Goal: Task Accomplishment & Management: Complete application form

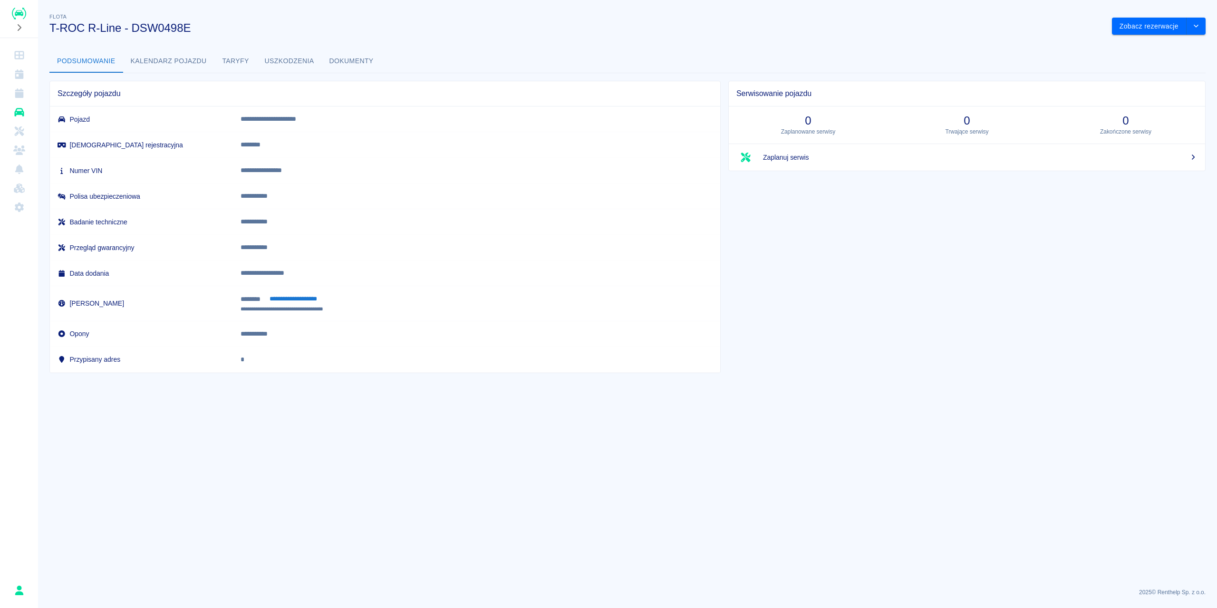
click at [13, 18] on img "Renthelp" at bounding box center [19, 14] width 14 height 12
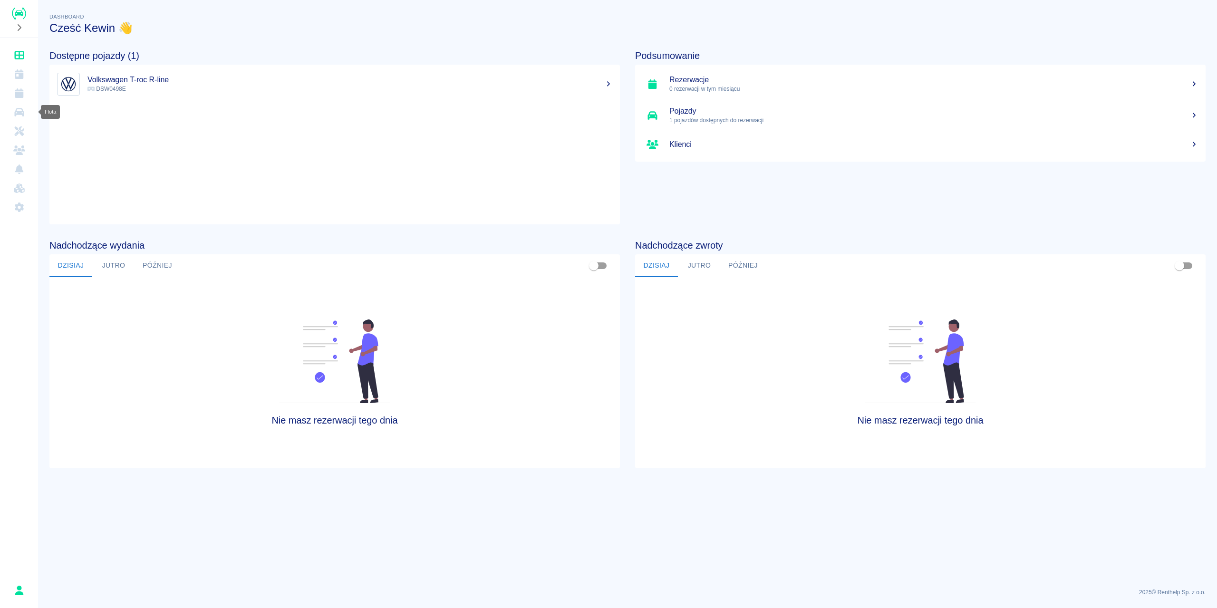
click at [17, 111] on icon "Flota" at bounding box center [19, 112] width 12 height 10
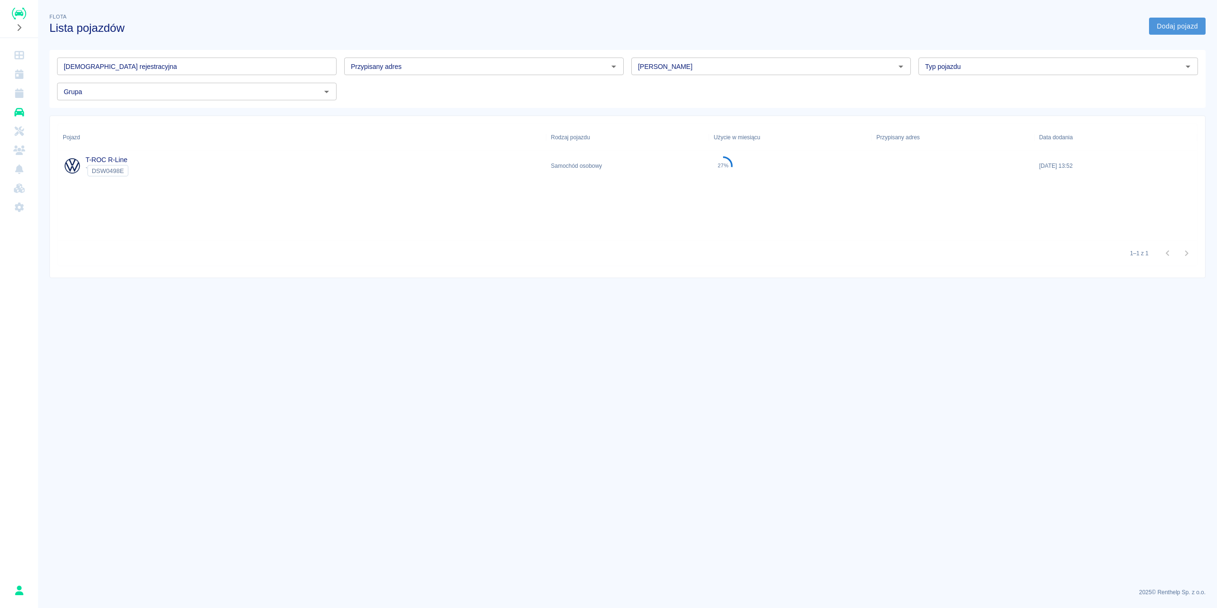
click at [1175, 30] on link "Dodaj pojazd" at bounding box center [1177, 27] width 57 height 18
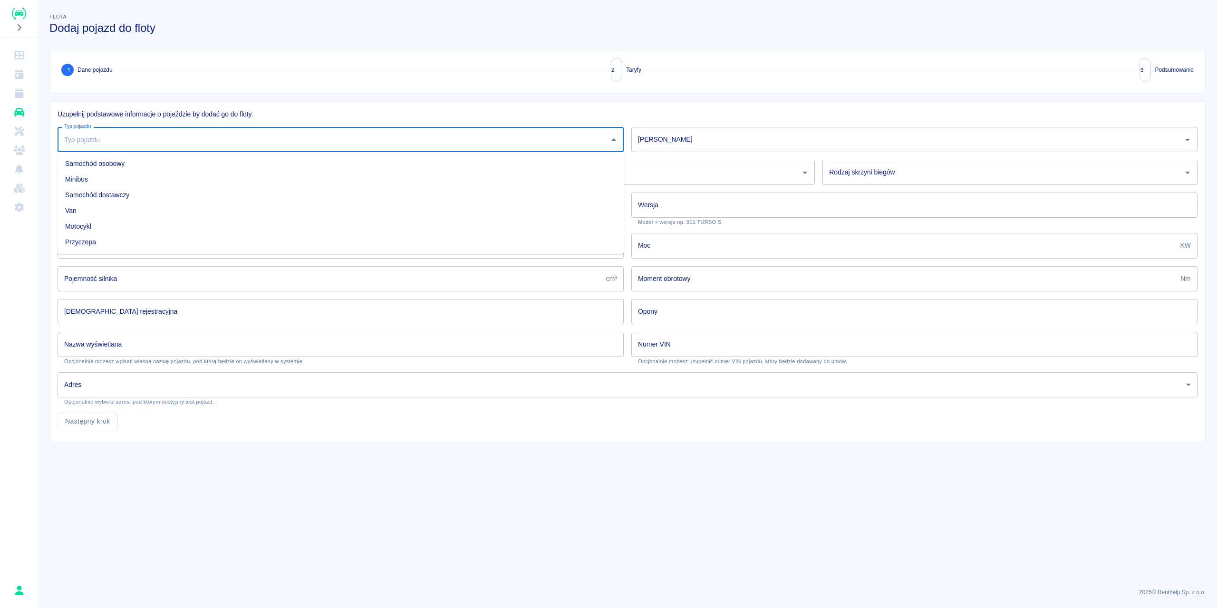
click at [217, 133] on input "Typ pojazdu" at bounding box center [333, 139] width 543 height 17
click at [216, 133] on input "Typ pojazdu" at bounding box center [333, 139] width 543 height 17
click at [214, 134] on input "Typ pojazdu" at bounding box center [333, 139] width 543 height 17
click at [107, 160] on li "Samochód osobowy" at bounding box center [341, 164] width 566 height 16
type input "Samochód osobowy"
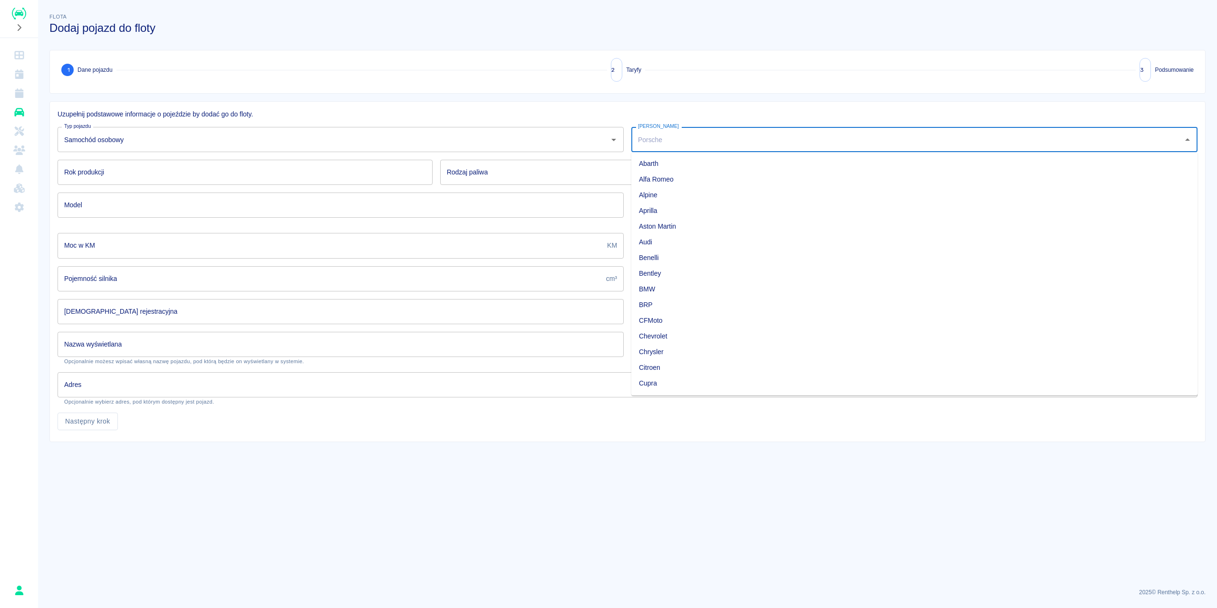
click at [659, 137] on input "[PERSON_NAME]" at bounding box center [907, 139] width 543 height 17
click at [662, 165] on li "Porsche" at bounding box center [914, 164] width 566 height 16
type input "Porsche"
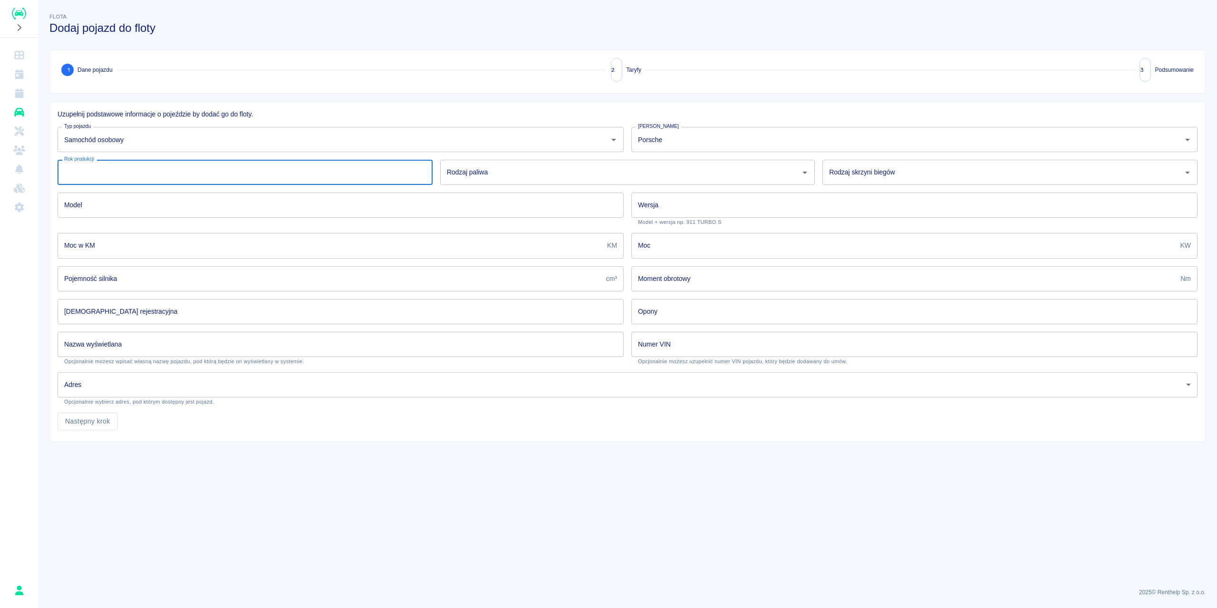
click at [165, 170] on input "Rok produkcji" at bounding box center [245, 172] width 375 height 25
type input "2023"
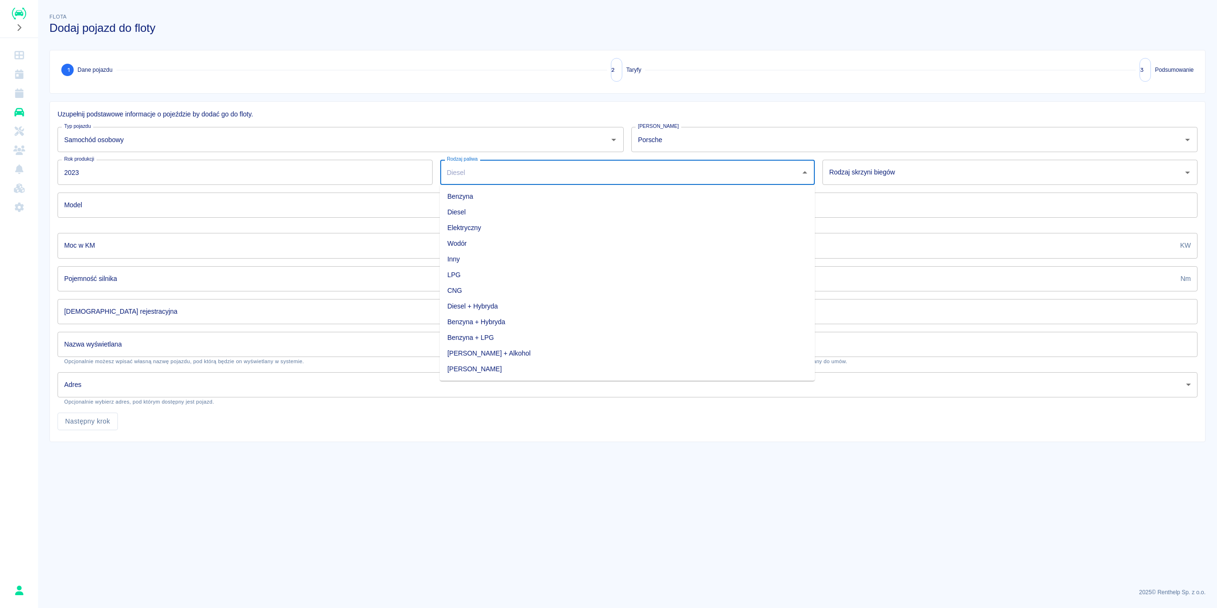
click at [617, 170] on input "Rodzaj paliwa" at bounding box center [621, 172] width 352 height 17
click at [510, 200] on li "Benzyna" at bounding box center [627, 197] width 375 height 16
type input "Benzyna"
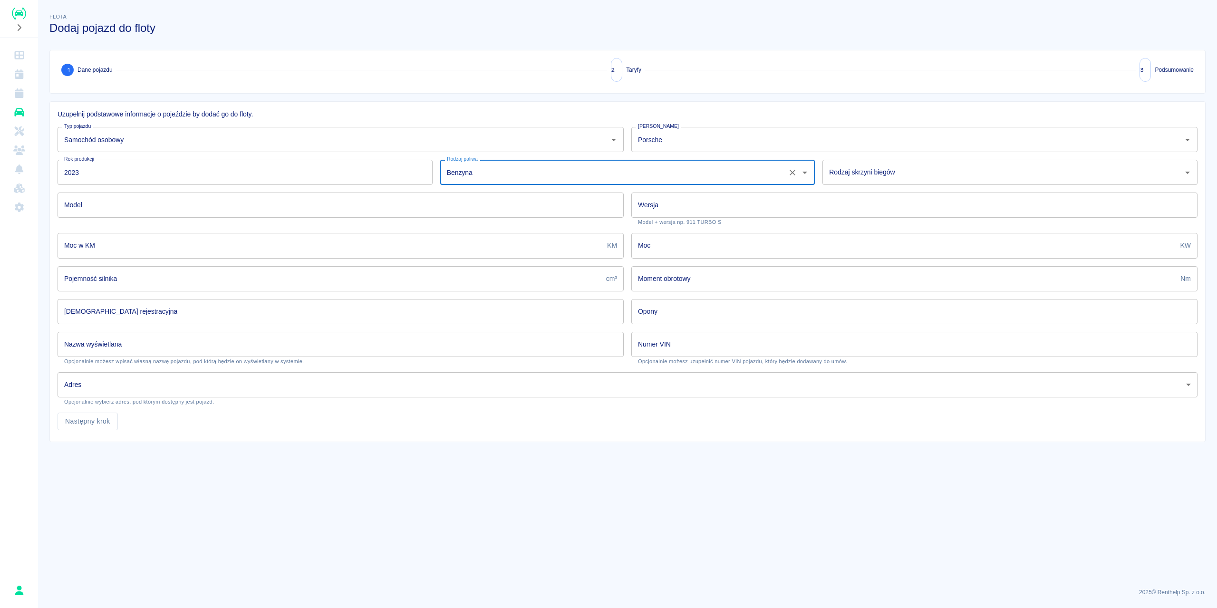
click at [949, 178] on input "Rodzaj skrzyni biegów" at bounding box center [1003, 172] width 352 height 17
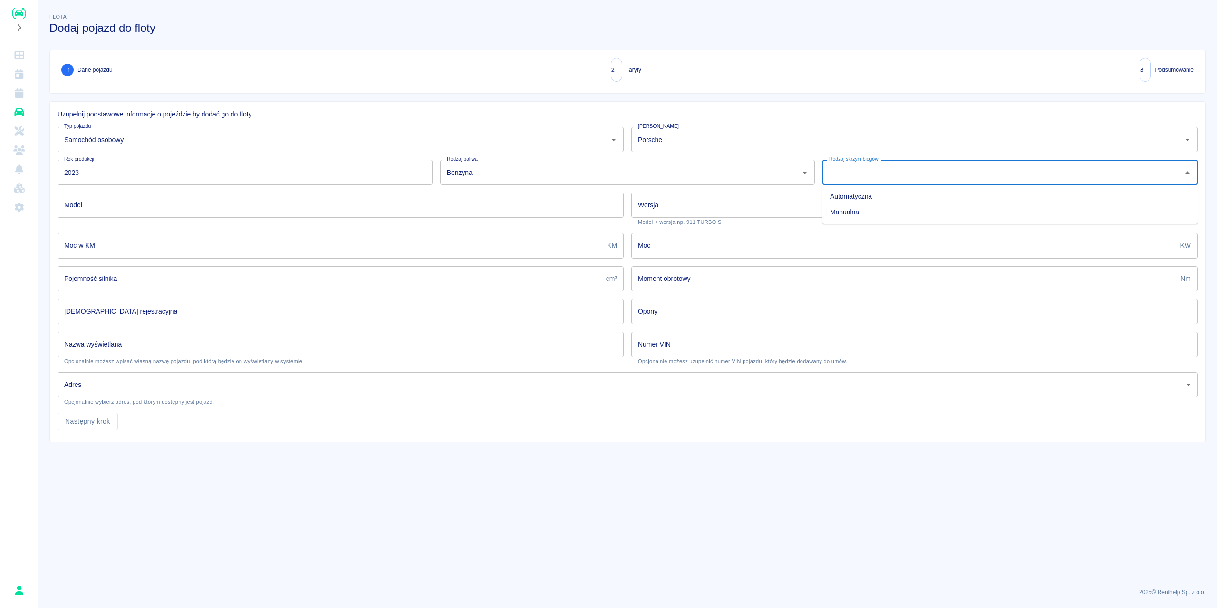
click at [871, 200] on li "Automatyczna" at bounding box center [1010, 197] width 375 height 16
type input "Automatyczna"
click at [375, 204] on input "Model" at bounding box center [341, 205] width 566 height 25
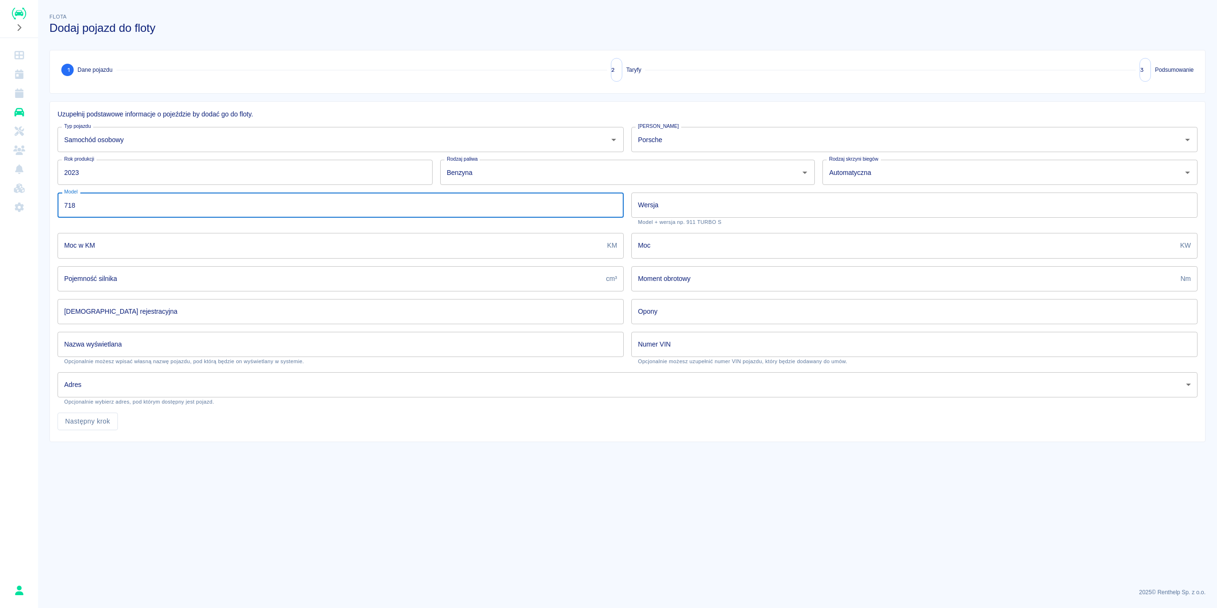
type input "718"
click at [656, 208] on input "Wersja" at bounding box center [914, 205] width 566 height 25
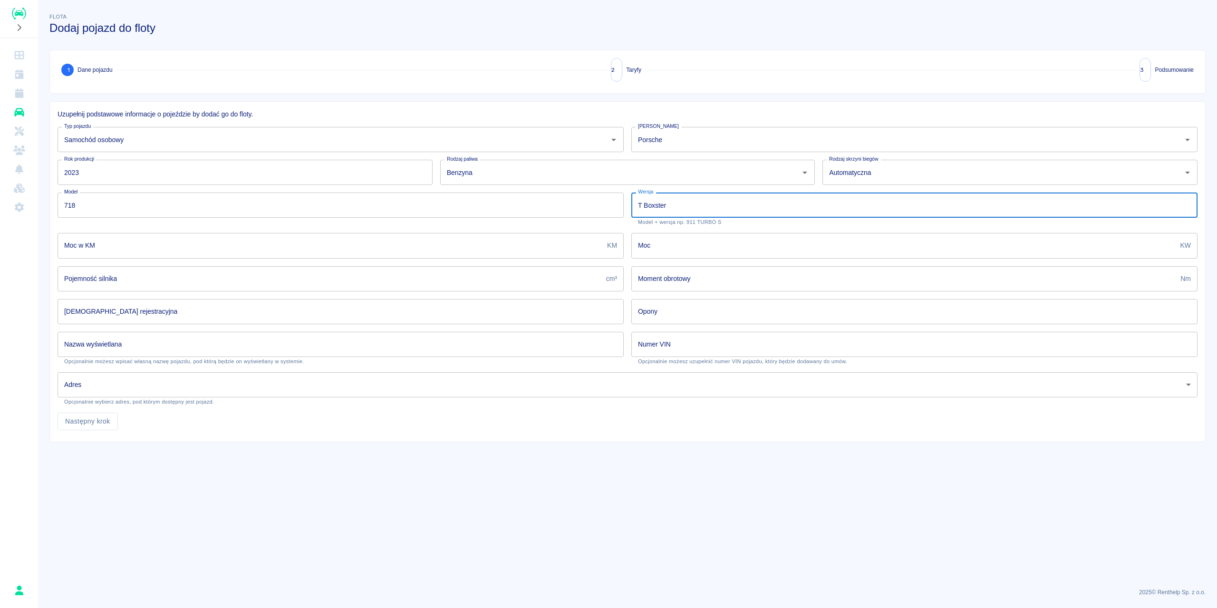
type input "T Boxster"
click at [158, 242] on input "Moc w KM" at bounding box center [331, 245] width 546 height 25
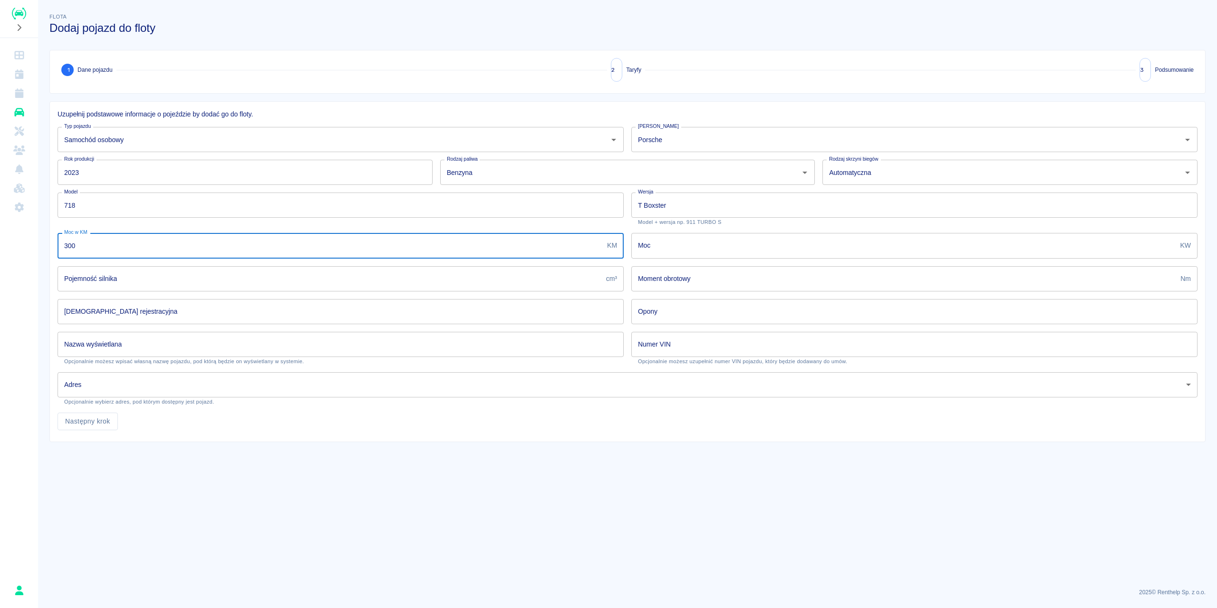
type input "300"
click at [660, 254] on input "Moc" at bounding box center [903, 245] width 545 height 25
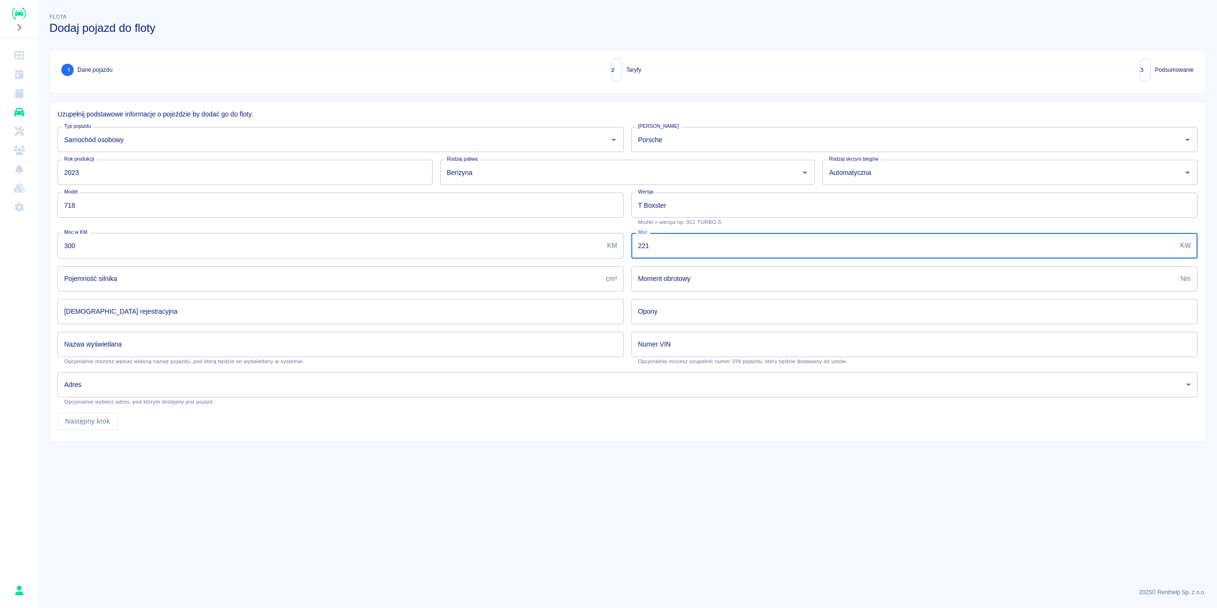
type input "221"
click at [164, 268] on input "Pojemność silnika" at bounding box center [330, 278] width 545 height 25
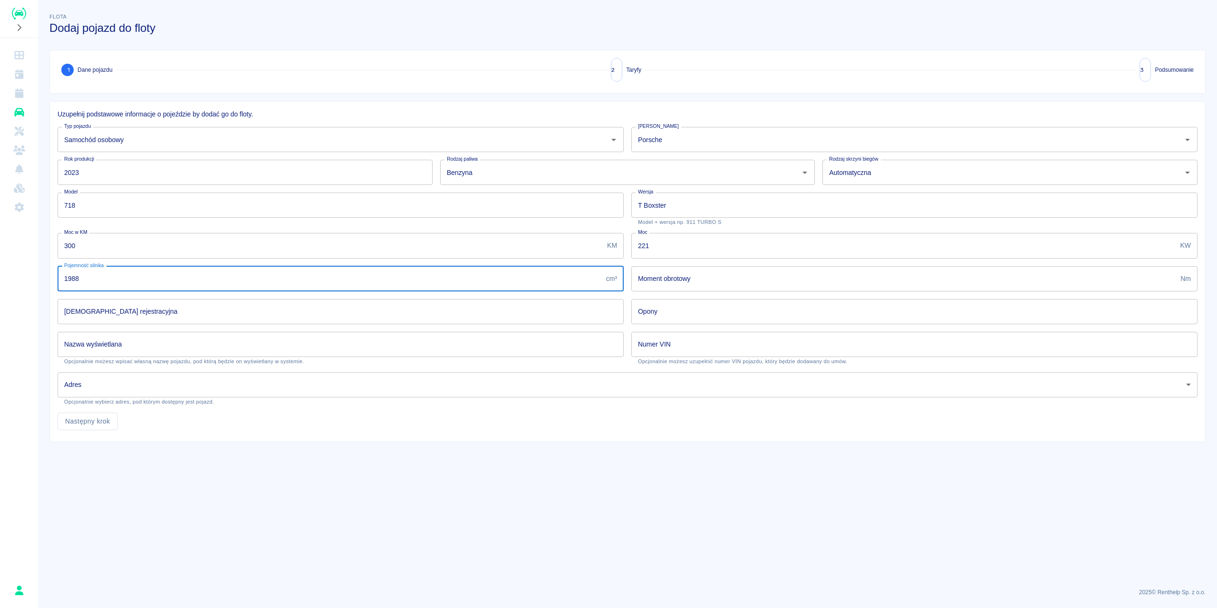
type input "1988"
click at [642, 280] on input "Moment obrotowy" at bounding box center [903, 278] width 545 height 25
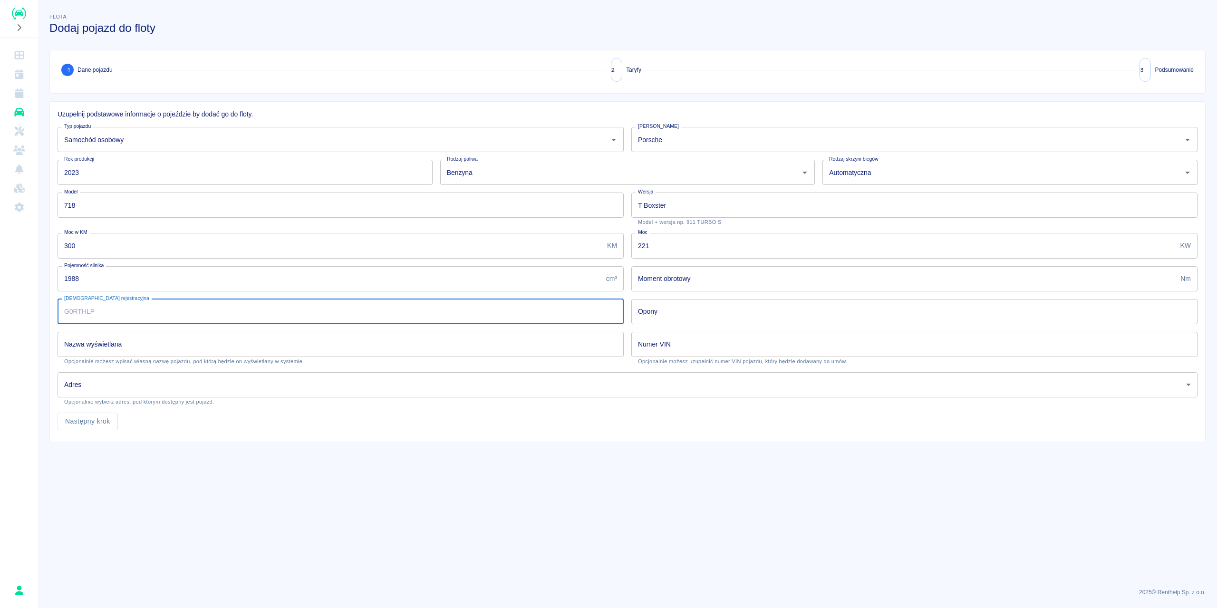
click at [243, 311] on input "[DEMOGRAPHIC_DATA] rejestracyjna" at bounding box center [341, 311] width 566 height 25
click at [75, 317] on input "GA505LP" at bounding box center [341, 311] width 566 height 25
type input "GA 505LP"
click at [705, 311] on input "Opony" at bounding box center [914, 311] width 566 height 25
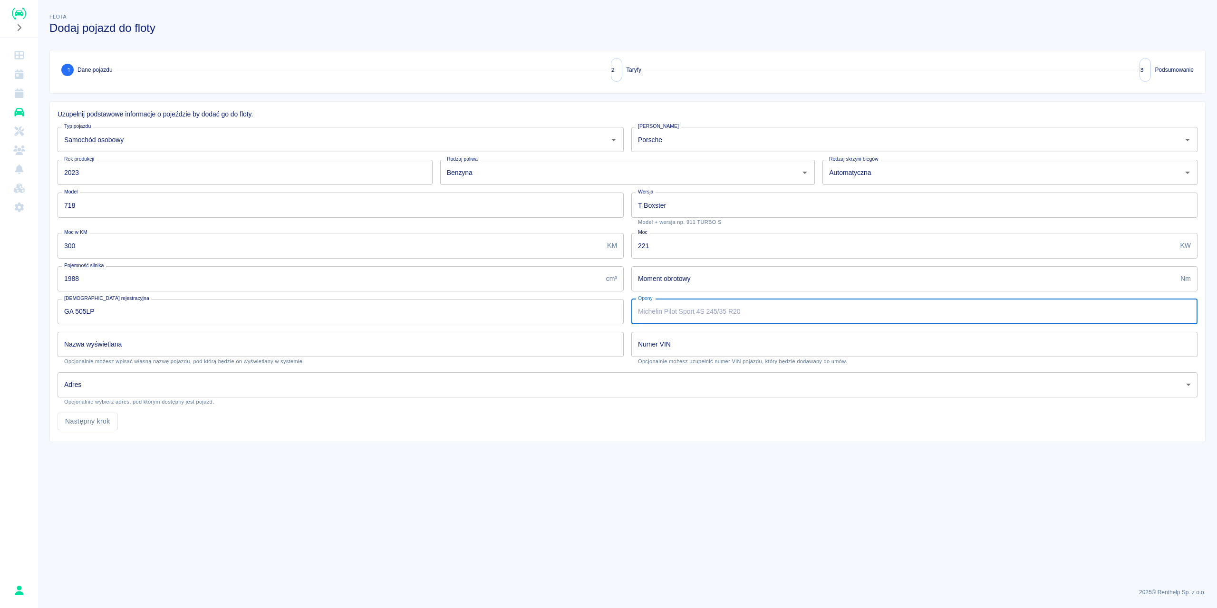
click at [344, 340] on input "Nazwa wyświetlana" at bounding box center [341, 344] width 566 height 25
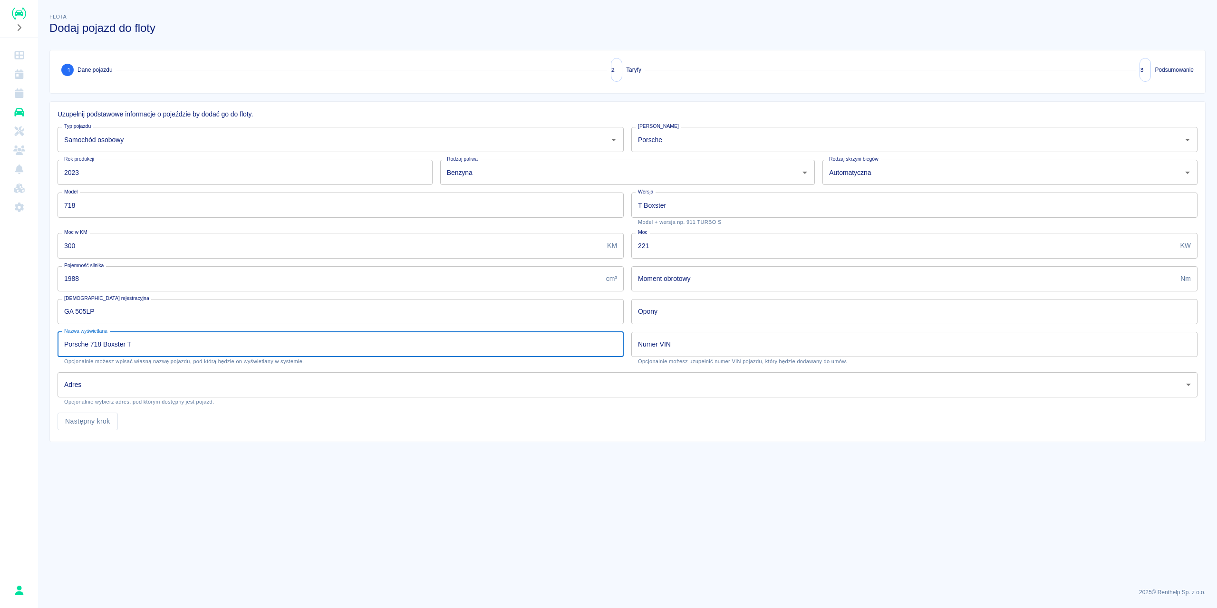
type input "Porsche 718 Boxster T"
drag, startPoint x: 645, startPoint y: 204, endPoint x: 633, endPoint y: 206, distance: 12.0
click at [633, 206] on input "T Boxster" at bounding box center [914, 205] width 566 height 25
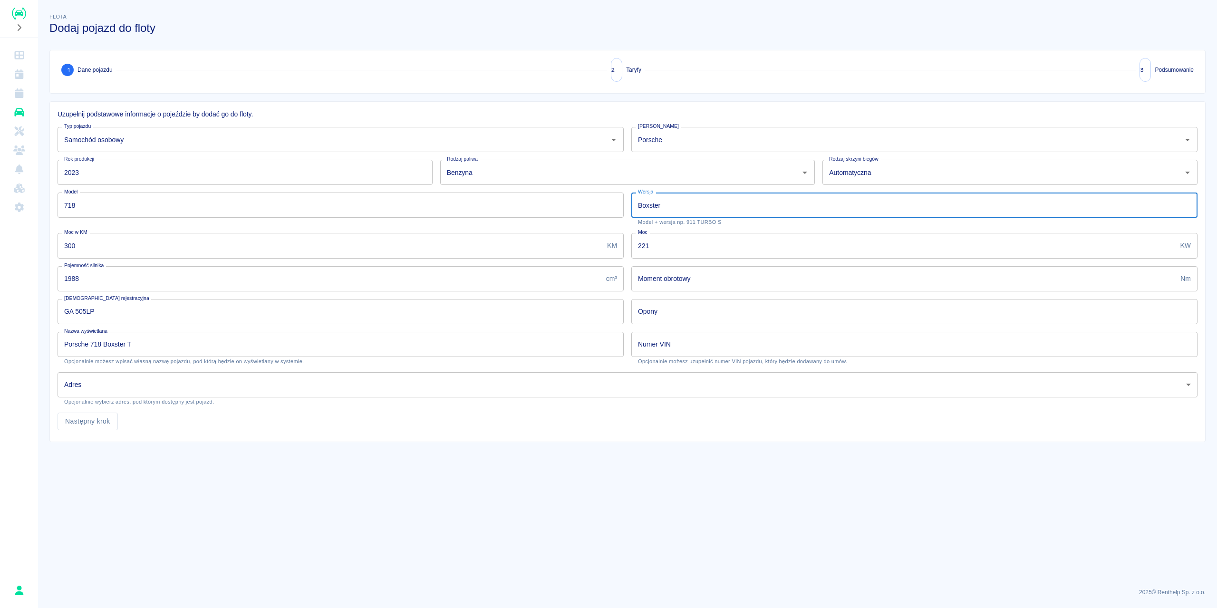
click at [686, 206] on input "Boxster" at bounding box center [914, 205] width 566 height 25
type input "Boxster T"
click at [650, 340] on div "Numer VIN Numer VIN Opcjonalnie możesz uzupełnić numer VIN pojazdu, który będzi…" at bounding box center [914, 348] width 566 height 33
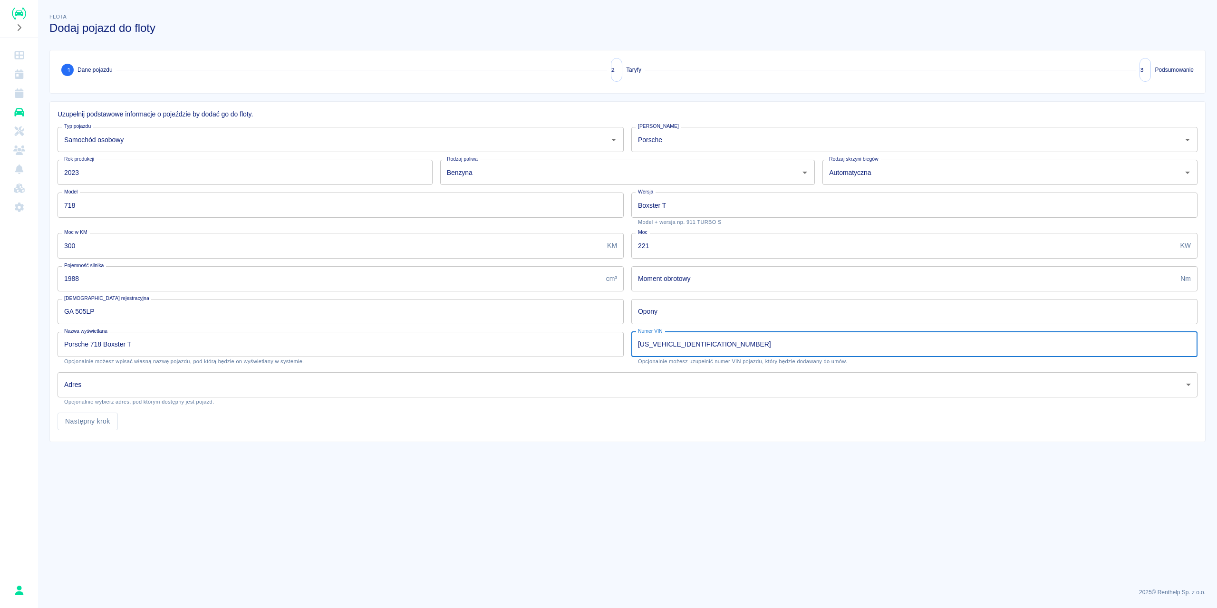
type input "[US_VEHICLE_IDENTIFICATION_NUMBER]"
click at [325, 453] on main "Flota Dodaj pojazd do floty 1 Dane pojazdu 2 Taryfy 3 Podsumowanie Uzupełnij po…" at bounding box center [627, 295] width 1179 height 569
click at [101, 415] on button "Następny krok" at bounding box center [88, 422] width 60 height 18
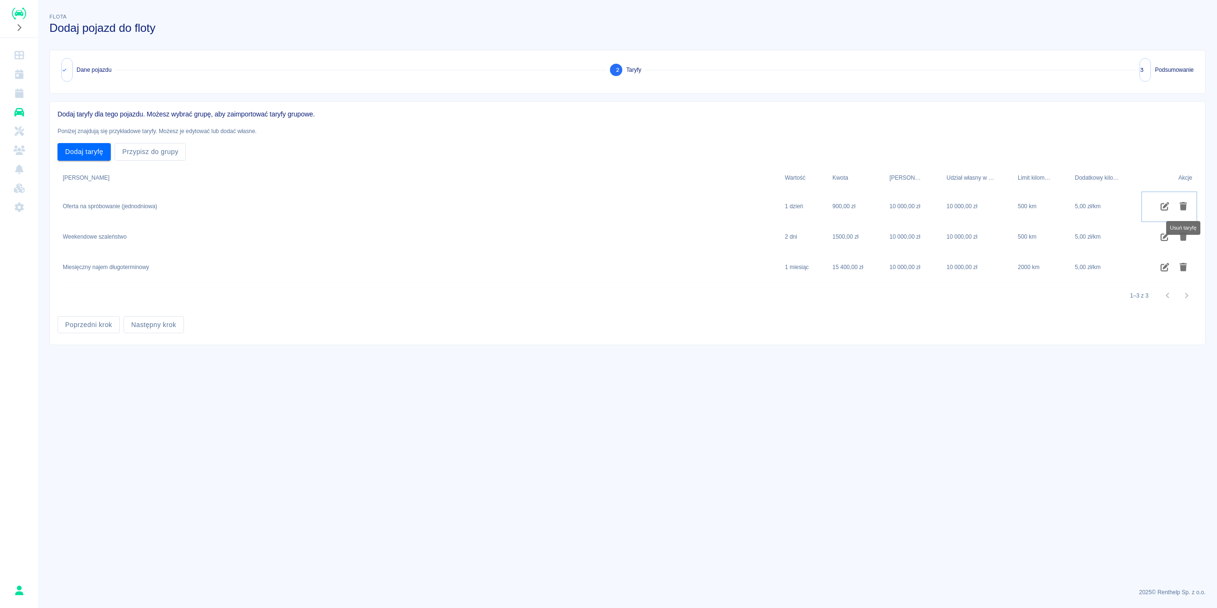
click at [1179, 205] on icon "Usuń taryfę" at bounding box center [1183, 206] width 11 height 9
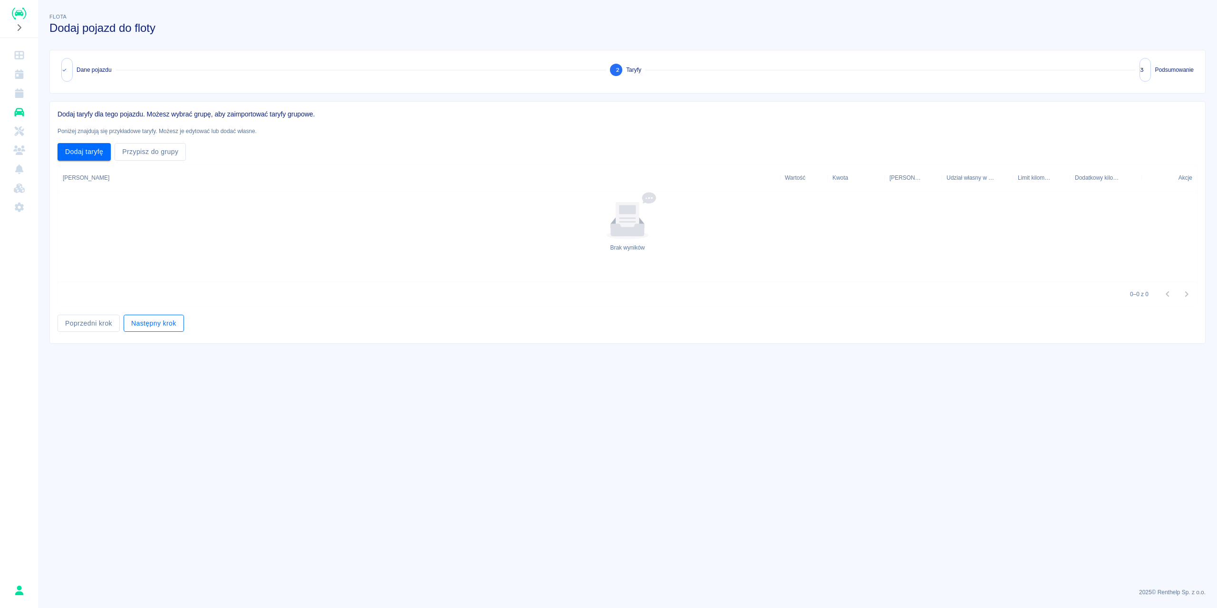
click at [169, 320] on button "Następny krok" at bounding box center [154, 324] width 60 height 18
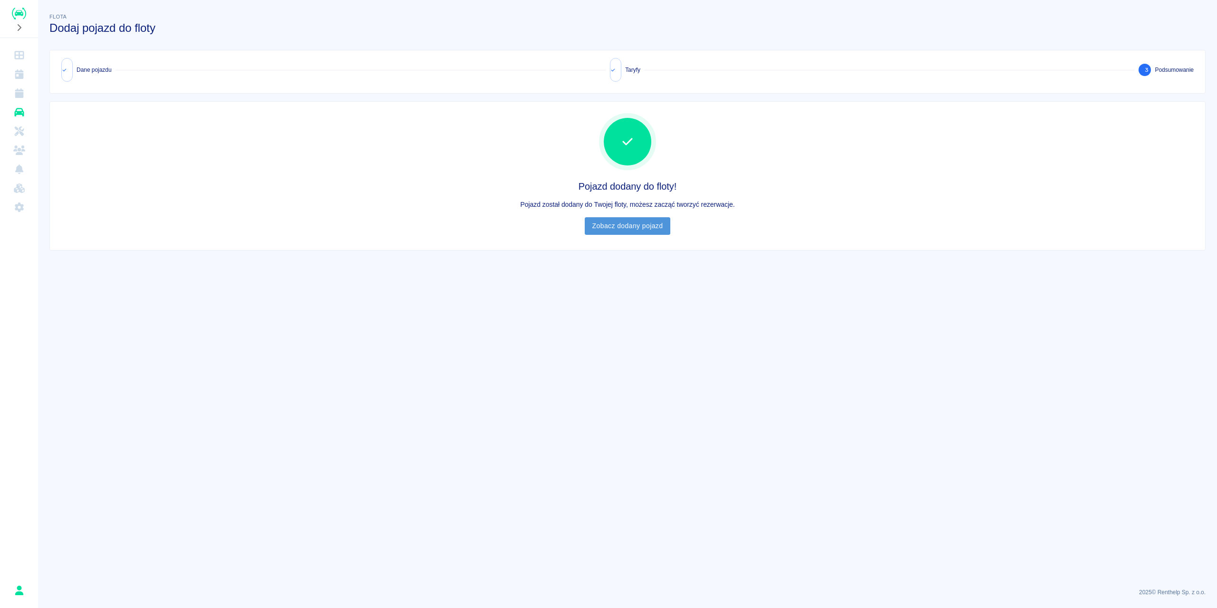
click at [606, 228] on link "Zobacz dodany pojazd" at bounding box center [628, 226] width 86 height 18
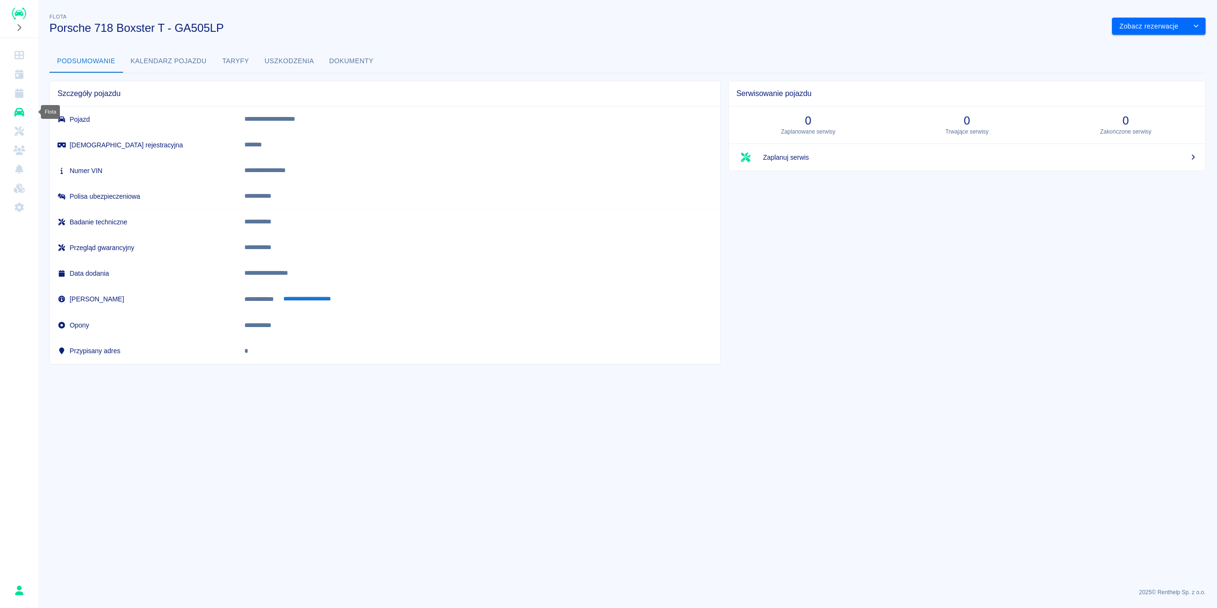
click at [17, 111] on icon "Flota" at bounding box center [19, 112] width 12 height 10
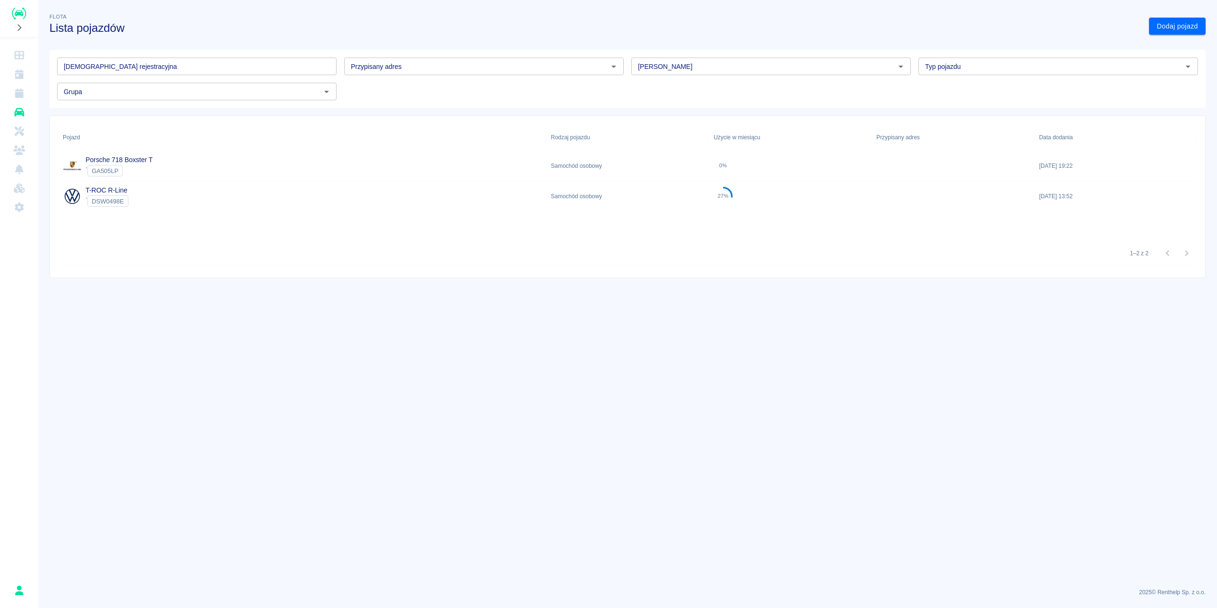
click at [291, 167] on div "Porsche 718 Boxster T ` GA505LP" at bounding box center [302, 166] width 488 height 30
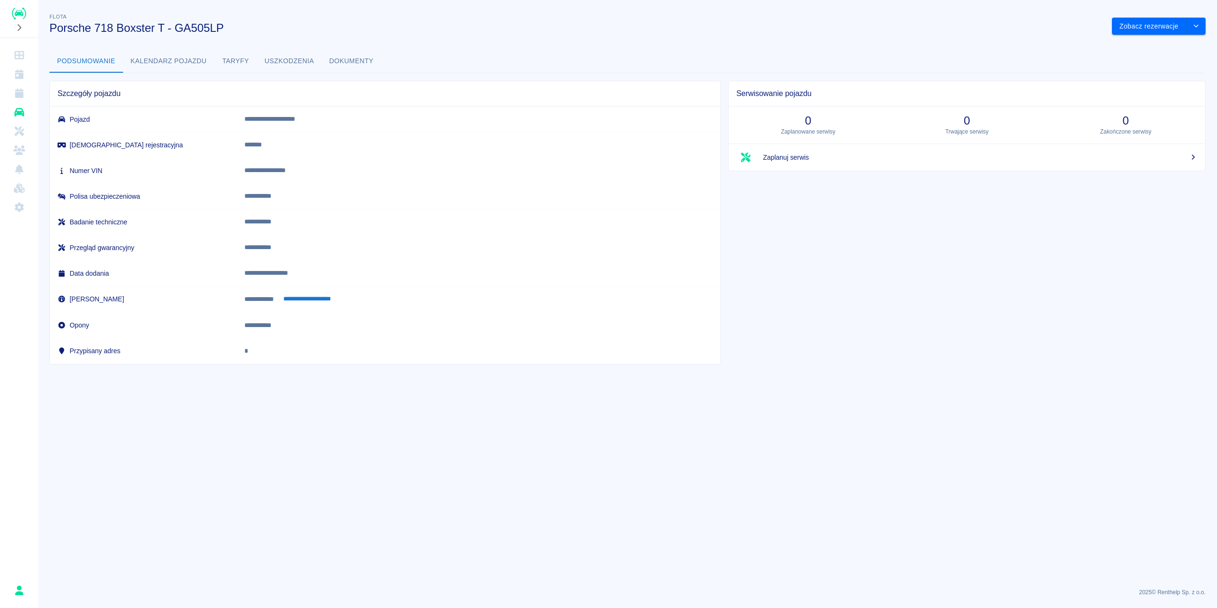
click at [278, 69] on button "Uszkodzenia" at bounding box center [289, 61] width 65 height 23
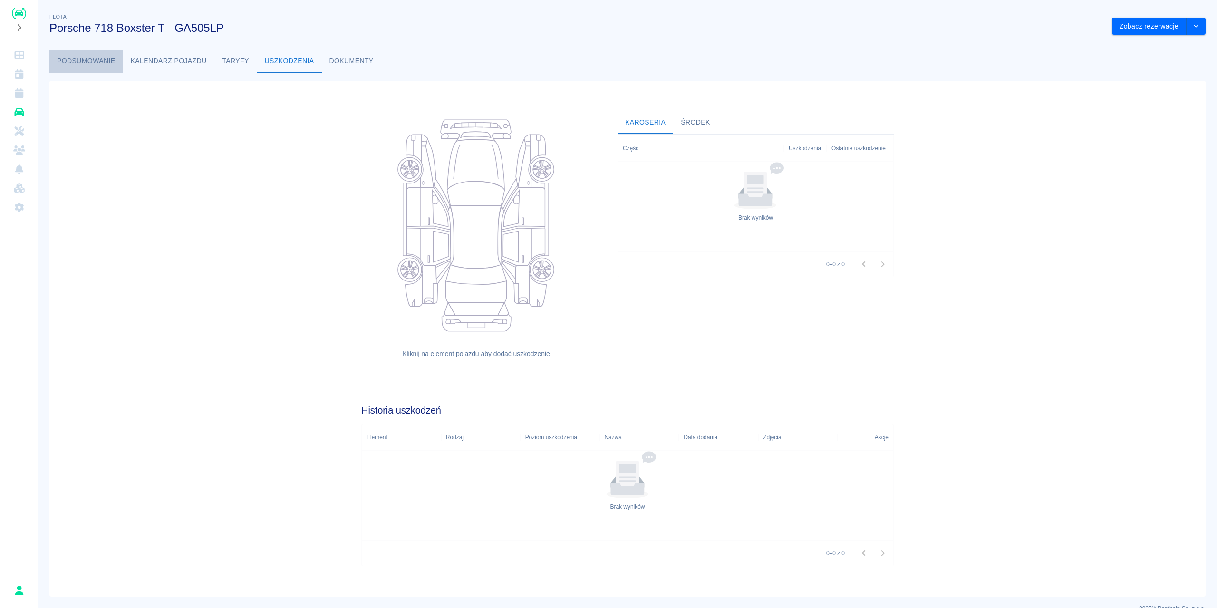
click at [79, 67] on button "Podsumowanie" at bounding box center [86, 61] width 74 height 23
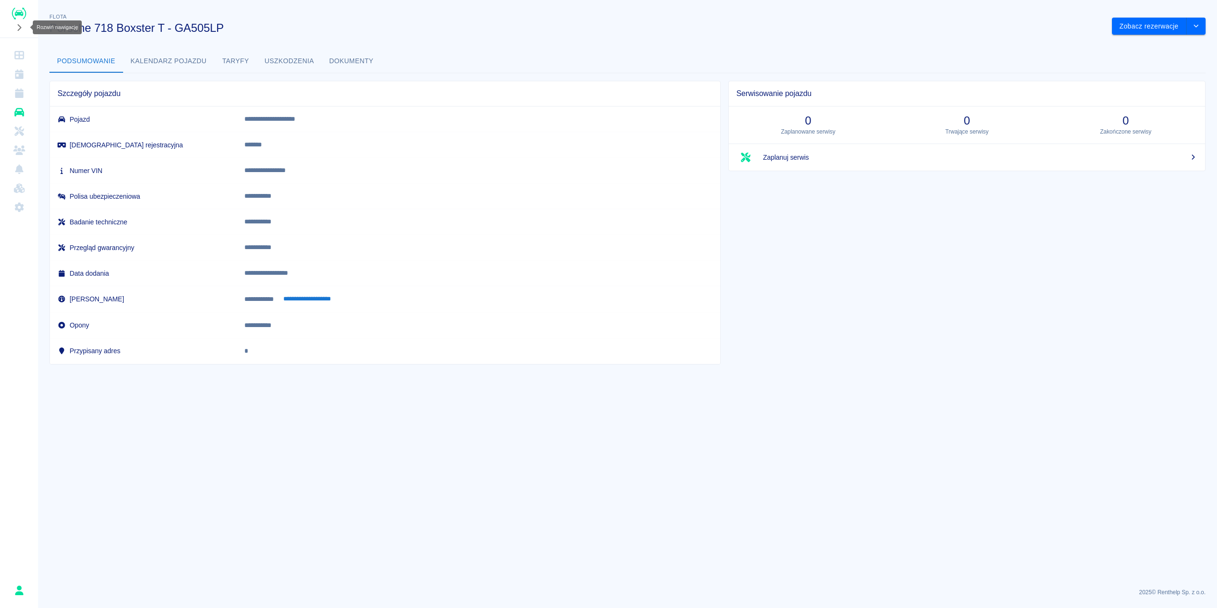
click at [24, 28] on button "Rozwiń nawigację" at bounding box center [19, 27] width 14 height 12
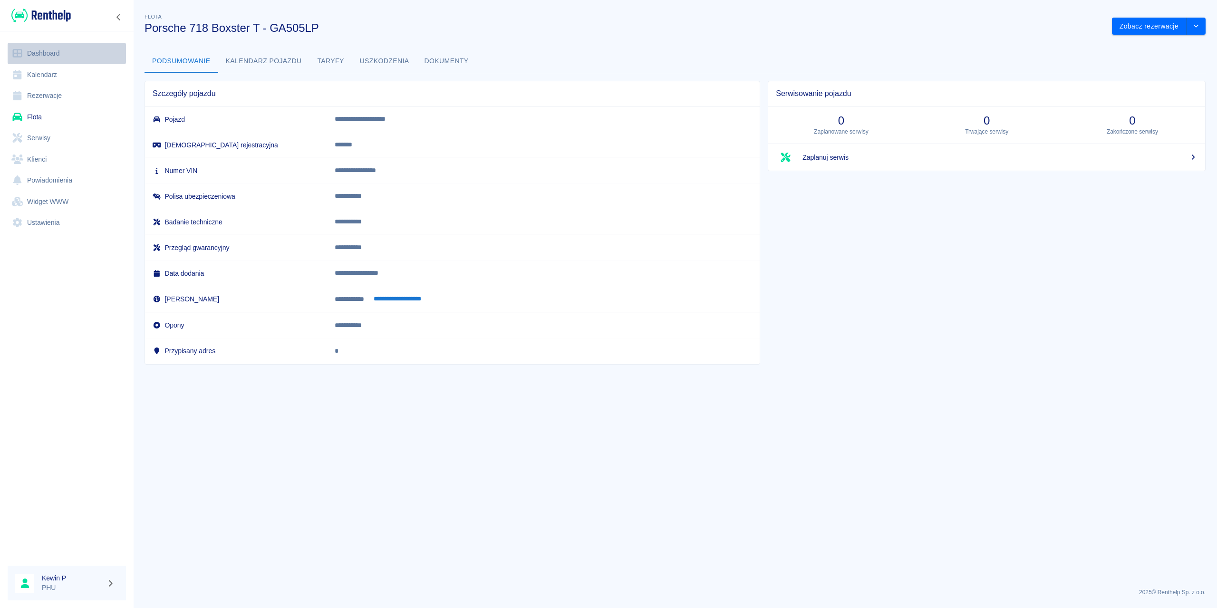
click at [53, 51] on link "Dashboard" at bounding box center [67, 53] width 118 height 21
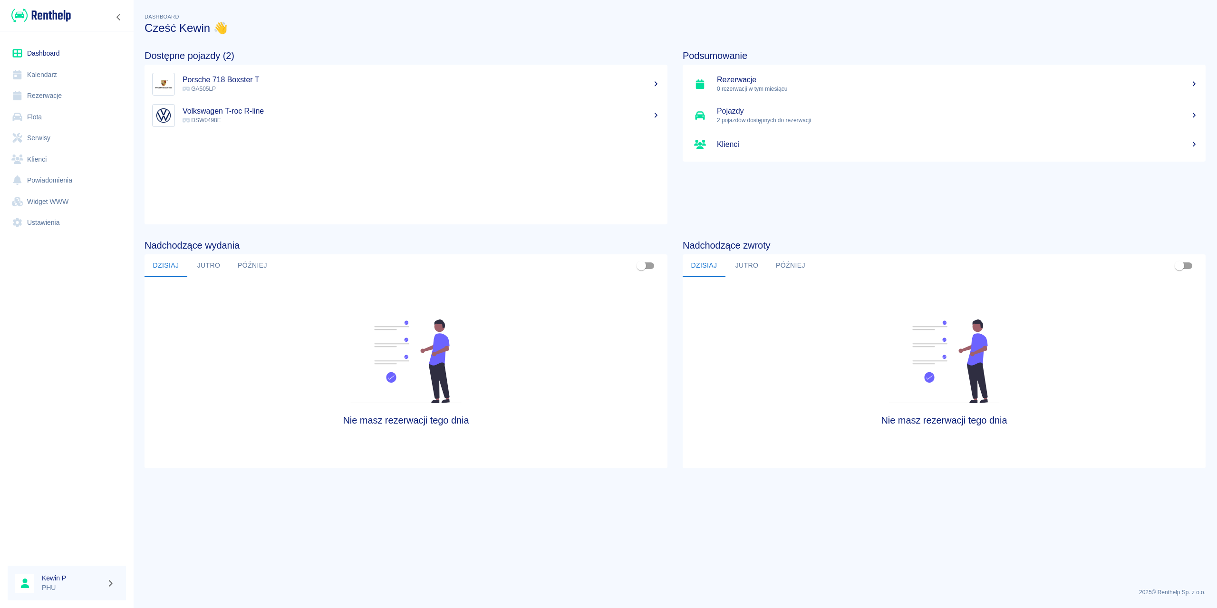
click at [740, 112] on h5 "Pojazdy" at bounding box center [957, 112] width 481 height 10
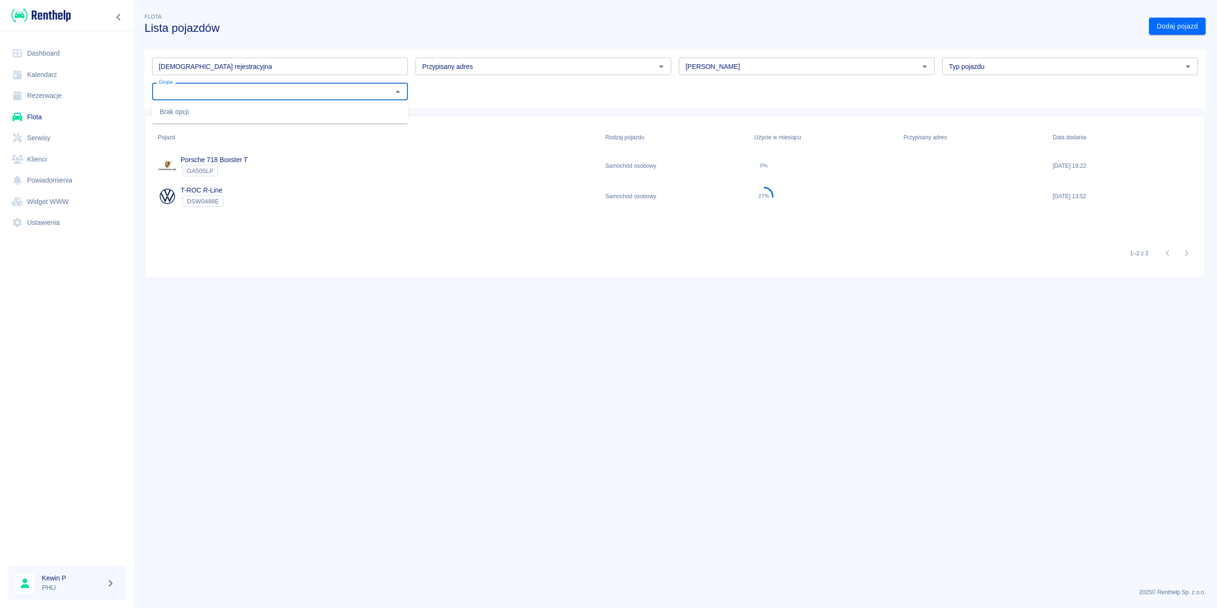
click at [277, 87] on input "Grupa" at bounding box center [272, 92] width 234 height 12
click at [271, 91] on input "Grupa" at bounding box center [272, 92] width 234 height 12
click at [1167, 30] on link "Dodaj pojazd" at bounding box center [1177, 27] width 57 height 18
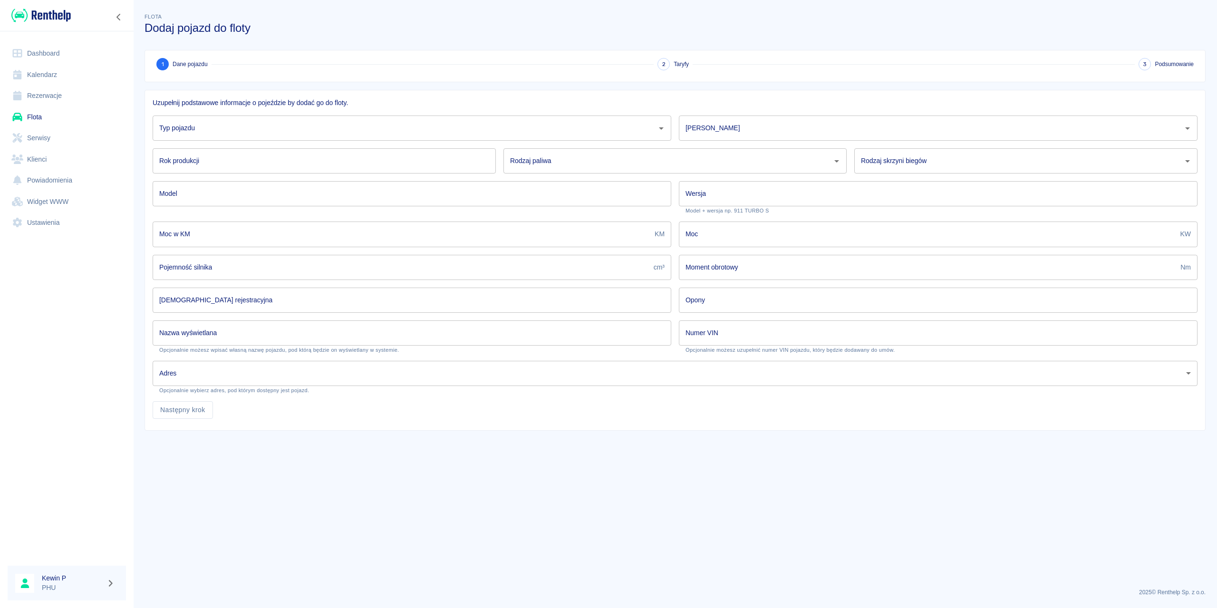
click at [49, 13] on img at bounding box center [40, 16] width 59 height 16
